Goal: Task Accomplishment & Management: Manage account settings

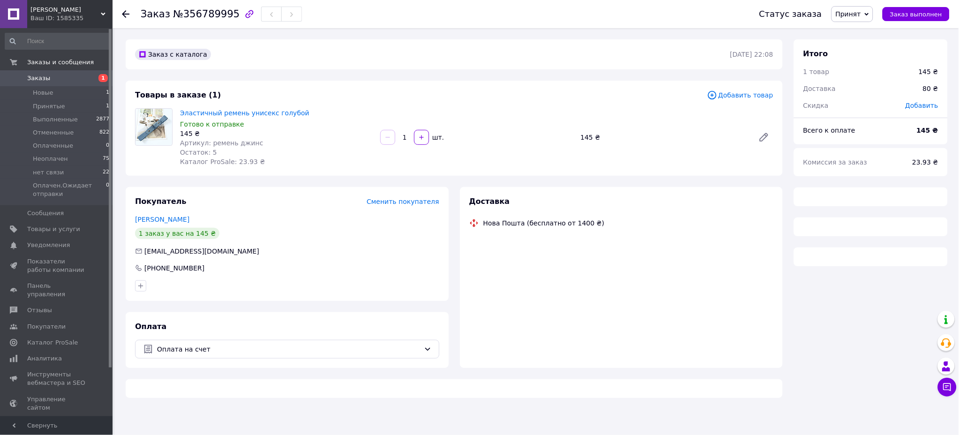
click at [72, 91] on li "Новые 1" at bounding box center [57, 92] width 115 height 13
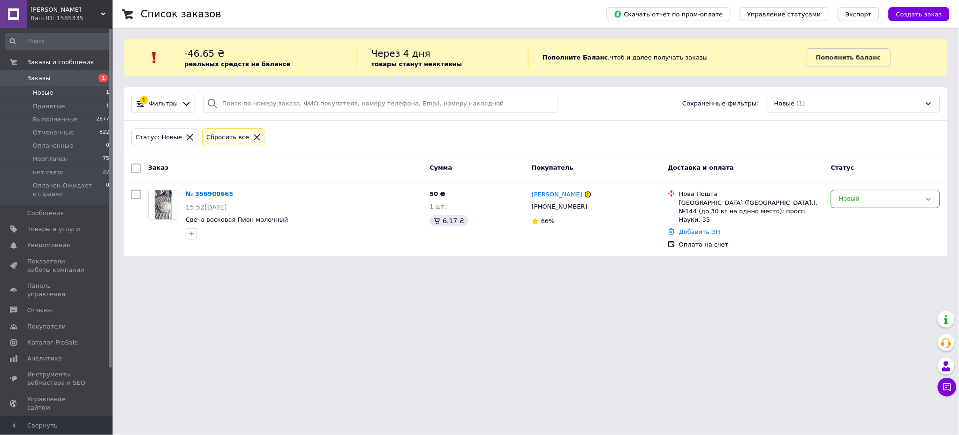
click at [210, 189] on div "№ 356900665" at bounding box center [210, 194] width 50 height 11
click at [211, 193] on link "№ 356900665" at bounding box center [210, 193] width 48 height 7
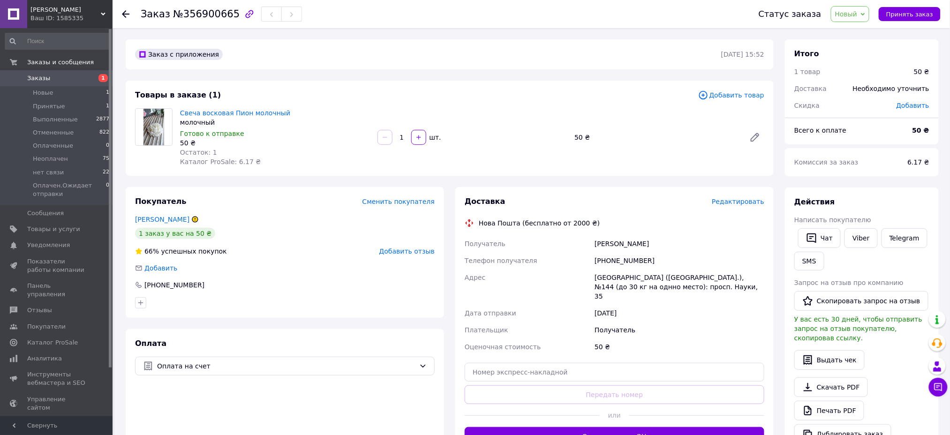
click at [171, 216] on link "[PERSON_NAME]" at bounding box center [162, 220] width 54 height 8
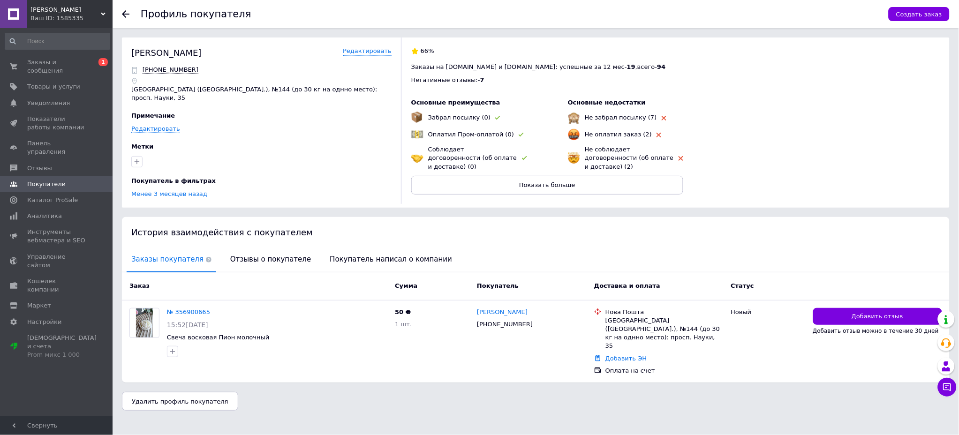
click at [266, 248] on span "Отзывы о покупателе" at bounding box center [271, 260] width 90 height 24
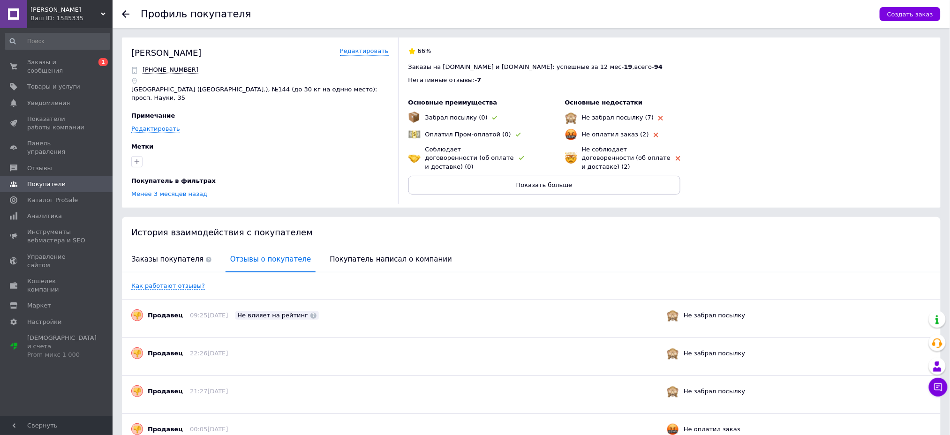
click at [85, 60] on span "Заказы и сообщения" at bounding box center [57, 66] width 60 height 17
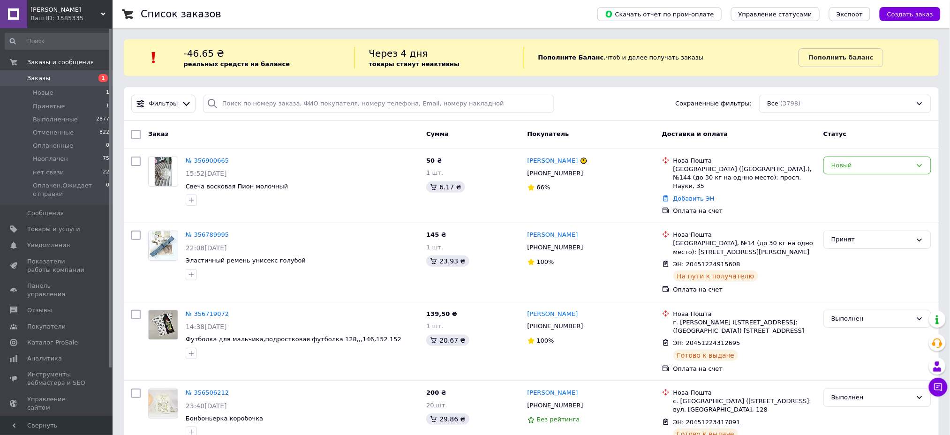
click at [213, 161] on link "№ 356900665" at bounding box center [207, 160] width 43 height 7
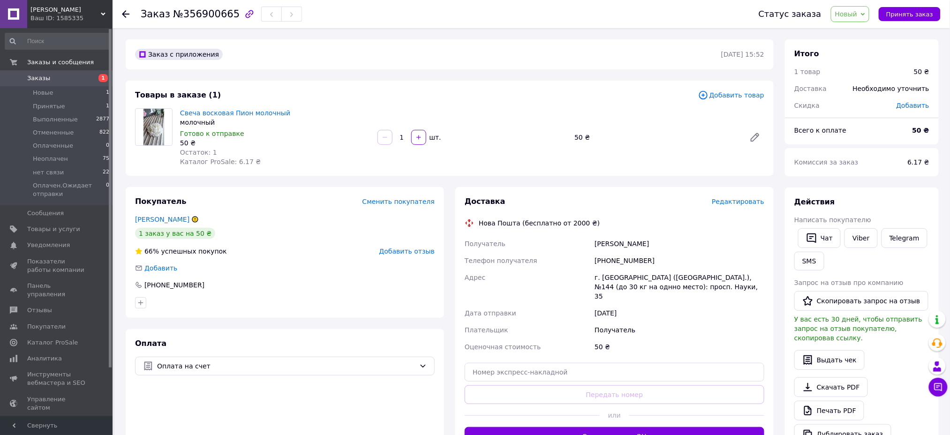
click at [917, 8] on button "Принять заказ" at bounding box center [910, 14] width 62 height 14
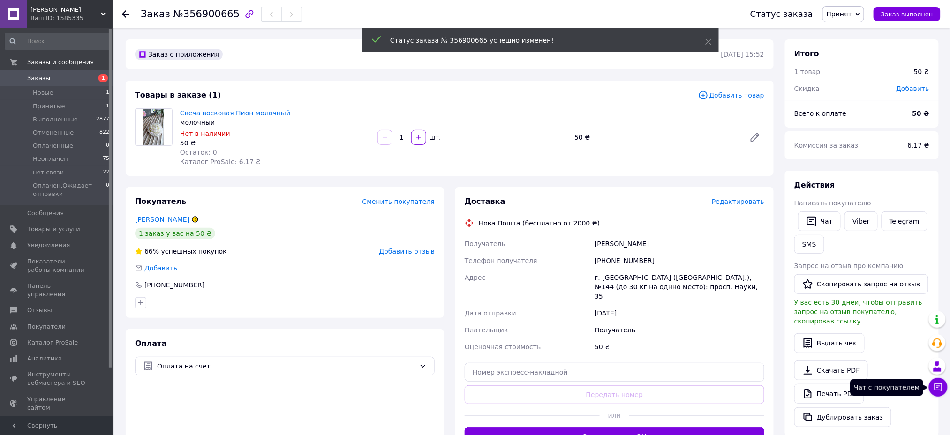
click at [938, 384] on icon at bounding box center [938, 387] width 9 height 9
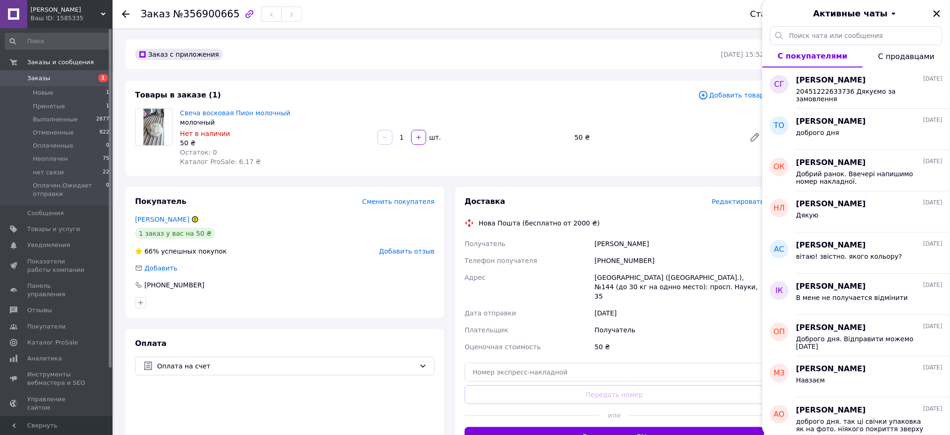
click at [678, 132] on div "50 ₴" at bounding box center [656, 137] width 171 height 13
click at [938, 14] on icon "Закрыть" at bounding box center [937, 13] width 7 height 7
